Goal: Task Accomplishment & Management: Manage account settings

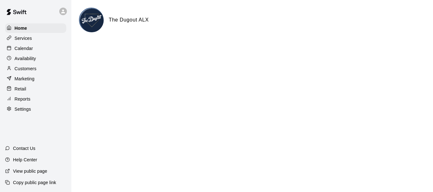
click at [40, 48] on div "Calendar" at bounding box center [35, 49] width 61 height 10
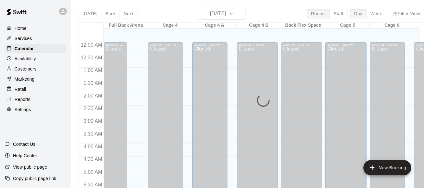
scroll to position [432, 0]
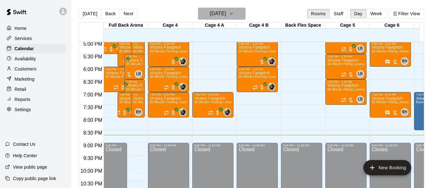
click at [226, 16] on h6 "[DATE]" at bounding box center [218, 13] width 16 height 9
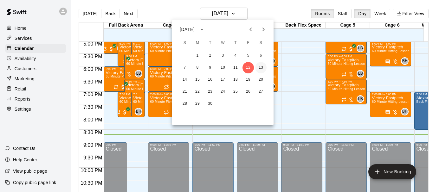
click at [261, 70] on button "13" at bounding box center [260, 67] width 11 height 11
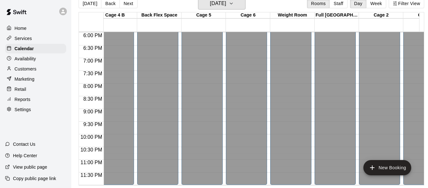
scroll to position [0, 0]
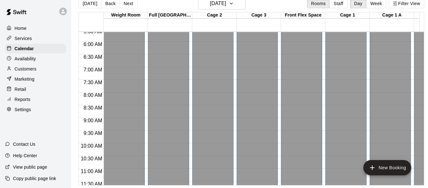
click at [25, 113] on p "Settings" at bounding box center [23, 109] width 16 height 6
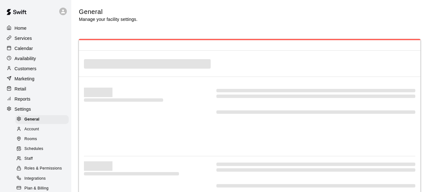
select select "**"
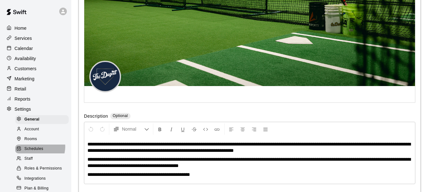
click at [38, 151] on span "Schedules" at bounding box center [33, 149] width 19 height 6
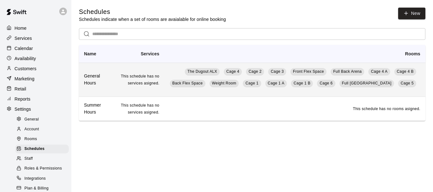
click at [182, 88] on td "The Dugout ALX Cage 4 Cage 2 Cage 3 Front Flex Space Full Back Arena Cage 4 A C…" at bounding box center [294, 80] width 261 height 34
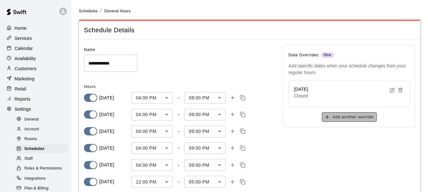
click at [358, 118] on button "Add another override" at bounding box center [349, 118] width 55 height 10
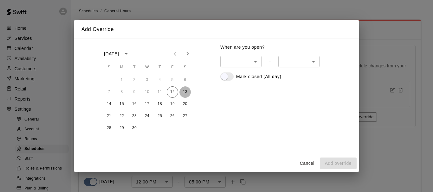
click at [185, 91] on button "13" at bounding box center [184, 92] width 11 height 11
click at [256, 61] on body "**********" at bounding box center [216, 123] width 433 height 247
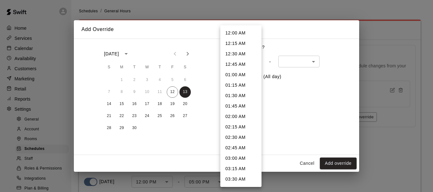
click at [274, 84] on div at bounding box center [216, 96] width 433 height 192
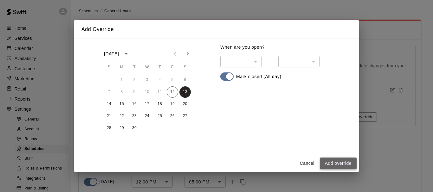
click at [330, 159] on button "Add override" at bounding box center [338, 164] width 37 height 12
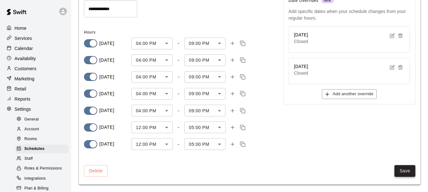
click at [404, 172] on button "Save" at bounding box center [405, 171] width 21 height 12
